Goal: Find contact information: Find contact information

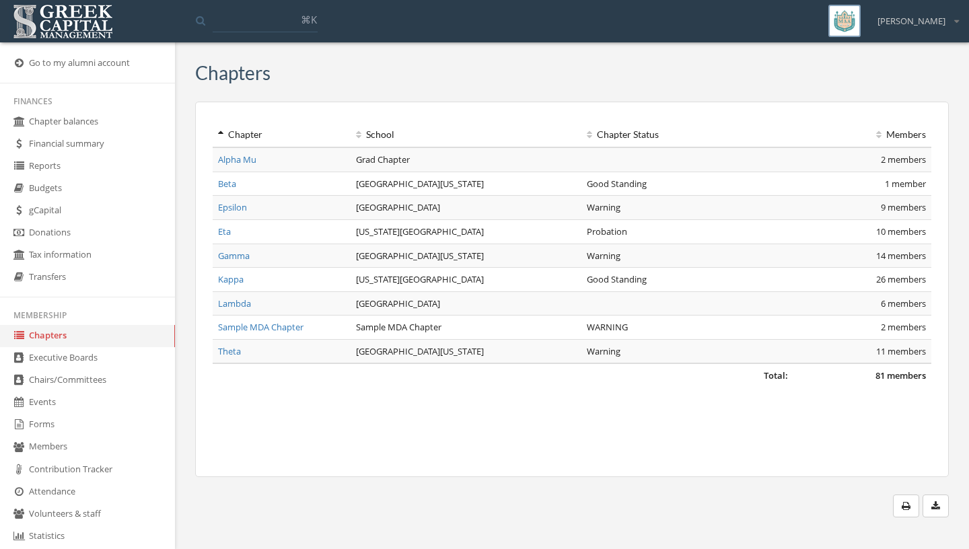
click at [39, 370] on link "Executive Boards" at bounding box center [87, 358] width 175 height 22
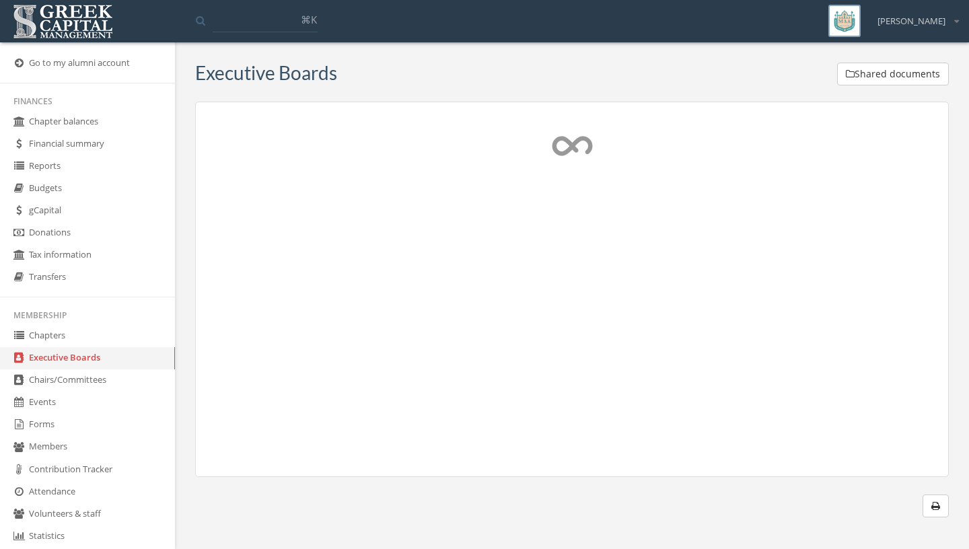
click at [66, 26] on img at bounding box center [62, 22] width 107 height 42
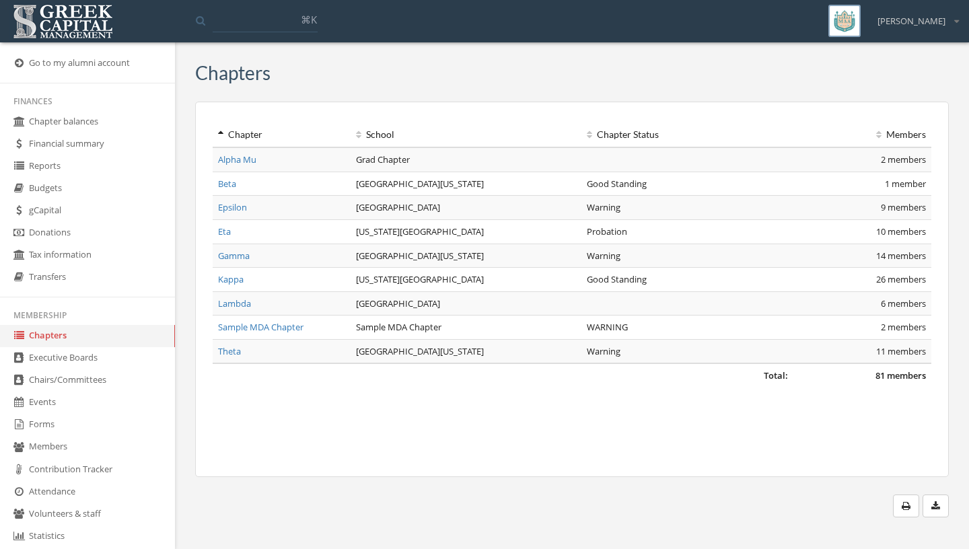
click at [50, 364] on link "Executive Boards" at bounding box center [87, 358] width 175 height 22
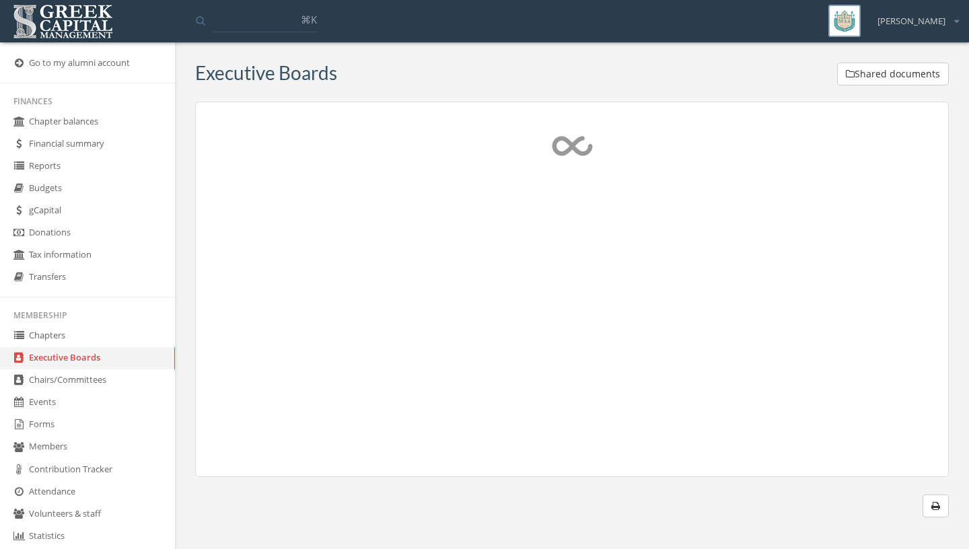
click at [97, 340] on link "Chapters" at bounding box center [87, 336] width 175 height 22
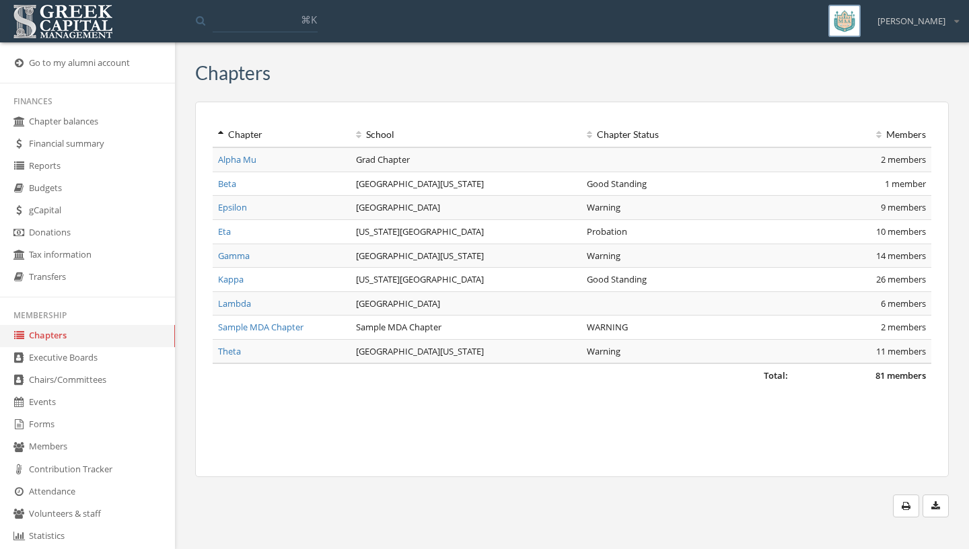
click at [226, 254] on link "Gamma" at bounding box center [234, 256] width 32 height 12
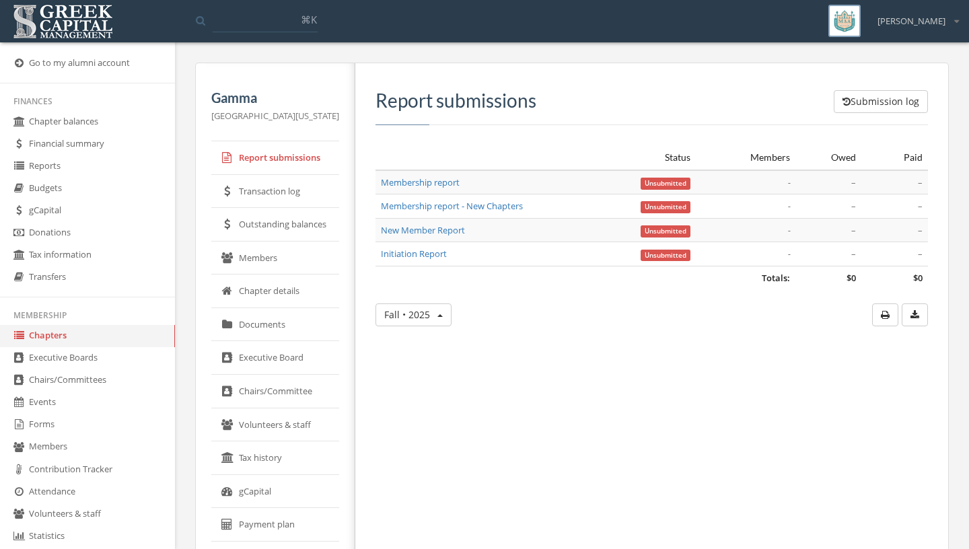
click at [228, 259] on icon at bounding box center [226, 257] width 11 height 11
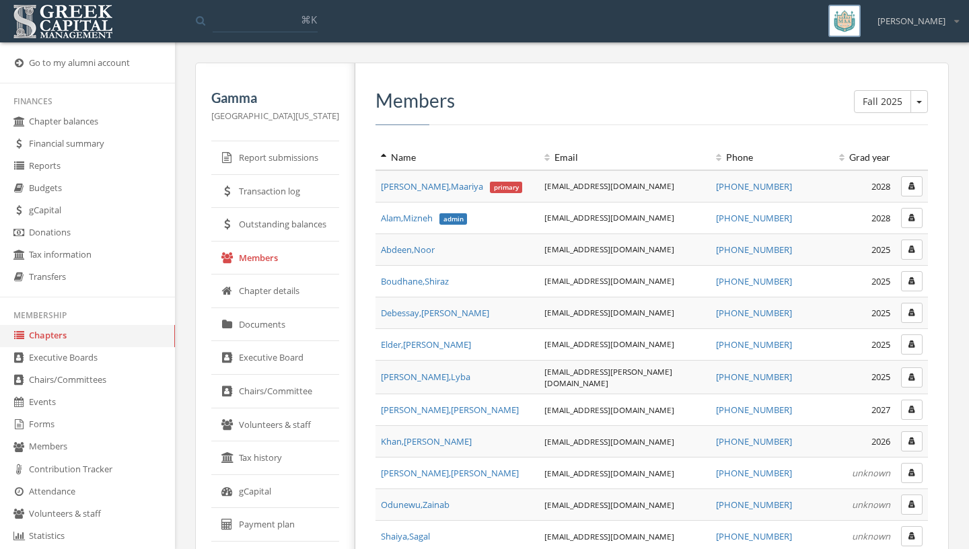
click at [319, 372] on link "Executive Board" at bounding box center [275, 358] width 128 height 34
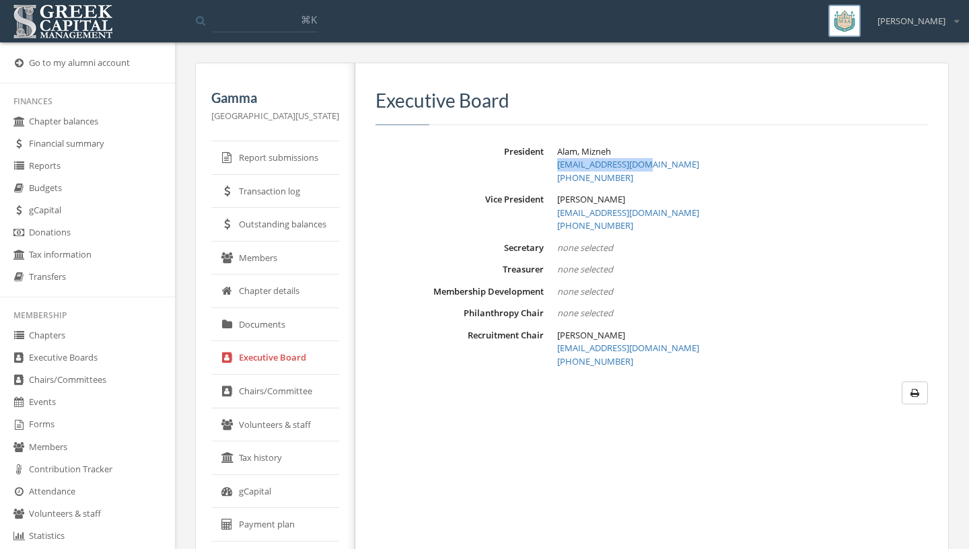
drag, startPoint x: 656, startPoint y: 164, endPoint x: 551, endPoint y: 162, distance: 105.7
click at [551, 162] on div "President [PERSON_NAME], [PERSON_NAME] [PERSON_NAME][EMAIL_ADDRESS][DOMAIN_NAME…" at bounding box center [652, 165] width 553 height 40
copy link "[EMAIL_ADDRESS][DOMAIN_NAME]"
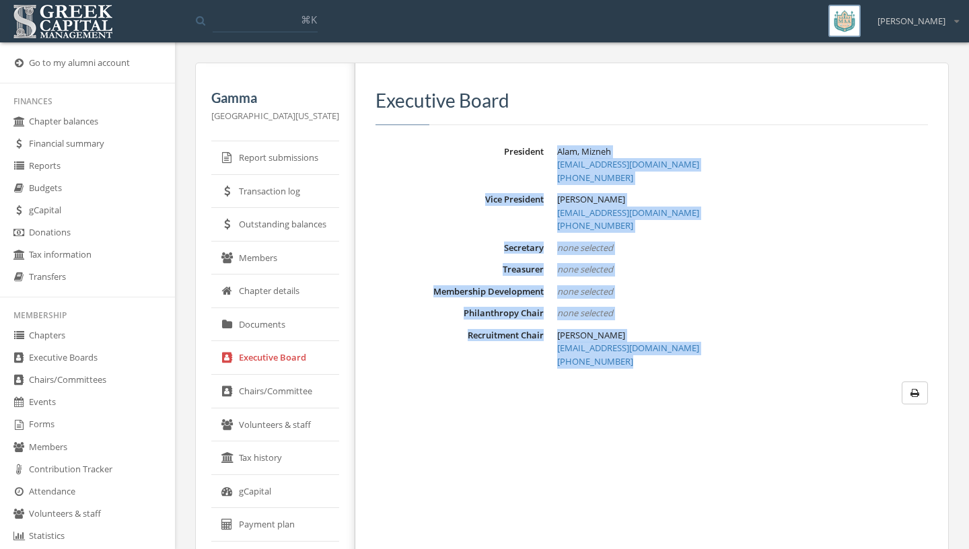
drag, startPoint x: 558, startPoint y: 152, endPoint x: 623, endPoint y: 364, distance: 221.9
click at [623, 364] on dl "President [PERSON_NAME], [PERSON_NAME] [PERSON_NAME][EMAIL_ADDRESS][DOMAIN_NAME…" at bounding box center [652, 257] width 553 height 224
click at [755, 158] on div "Alam, [PERSON_NAME] [PERSON_NAME][EMAIL_ADDRESS][DOMAIN_NAME] [PHONE_NUMBER]" at bounding box center [742, 165] width 371 height 40
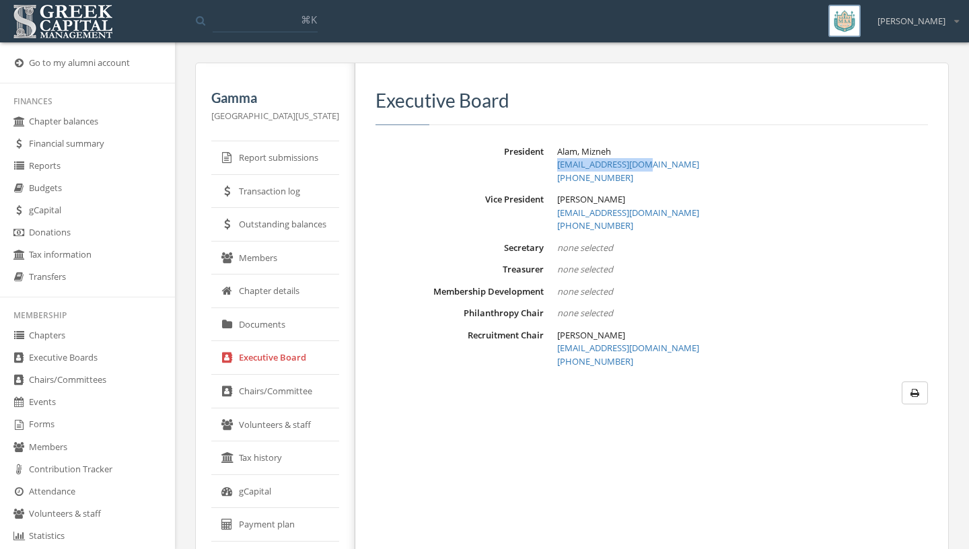
drag, startPoint x: 662, startPoint y: 160, endPoint x: 518, endPoint y: 164, distance: 144.8
click at [518, 164] on div "President [PERSON_NAME], [PERSON_NAME] [PERSON_NAME][EMAIL_ADDRESS][DOMAIN_NAME…" at bounding box center [652, 165] width 553 height 40
copy link "[EMAIL_ADDRESS][DOMAIN_NAME]"
click at [667, 221] on div "[PERSON_NAME], [PERSON_NAME] [PERSON_NAME][EMAIL_ADDRESS][DOMAIN_NAME] [PHONE_N…" at bounding box center [742, 213] width 371 height 40
drag, startPoint x: 652, startPoint y: 213, endPoint x: 541, endPoint y: 214, distance: 111.8
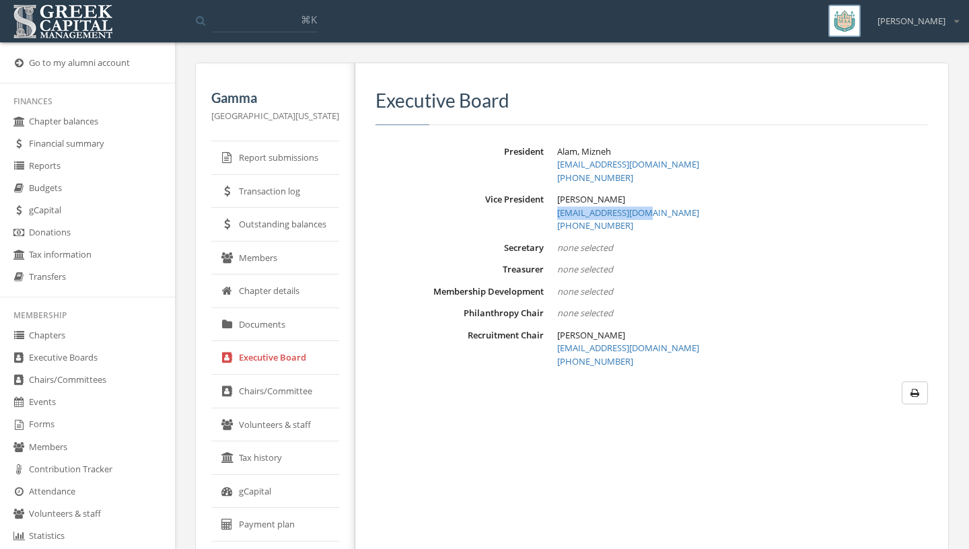
click at [541, 214] on div "Vice President [PERSON_NAME], [PERSON_NAME] [PERSON_NAME][EMAIL_ADDRESS][DOMAIN…" at bounding box center [652, 213] width 553 height 40
copy link "[EMAIL_ADDRESS][DOMAIN_NAME]"
click at [716, 313] on dd "none selected" at bounding box center [742, 313] width 371 height 13
drag, startPoint x: 679, startPoint y: 342, endPoint x: 669, endPoint y: 353, distance: 14.3
click at [669, 353] on div "[PERSON_NAME] [EMAIL_ADDRESS][DOMAIN_NAME] [PHONE_NUMBER]" at bounding box center [742, 349] width 371 height 40
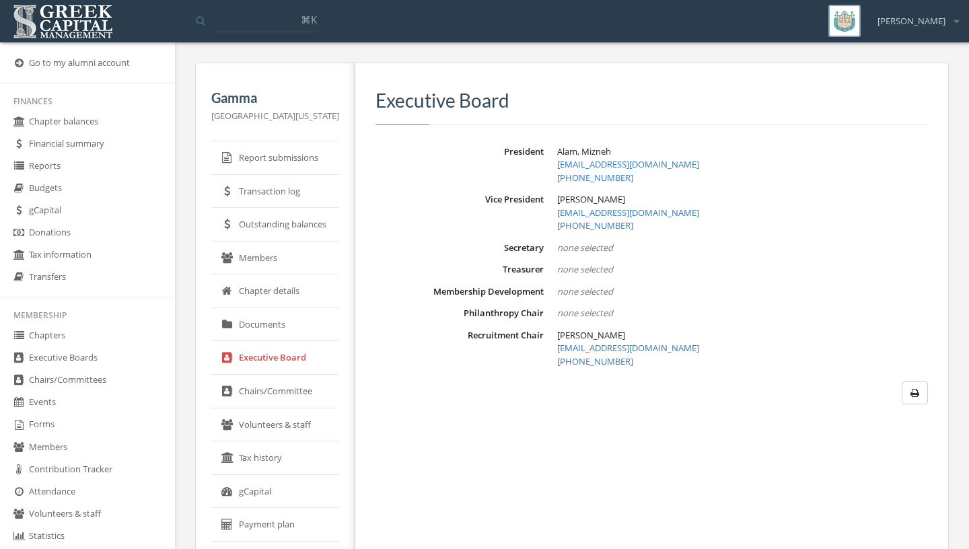
copy div "[EMAIL_ADDRESS][DOMAIN_NAME]"
click at [257, 272] on link "Members" at bounding box center [275, 259] width 128 height 34
